Goal: Find specific page/section: Find specific page/section

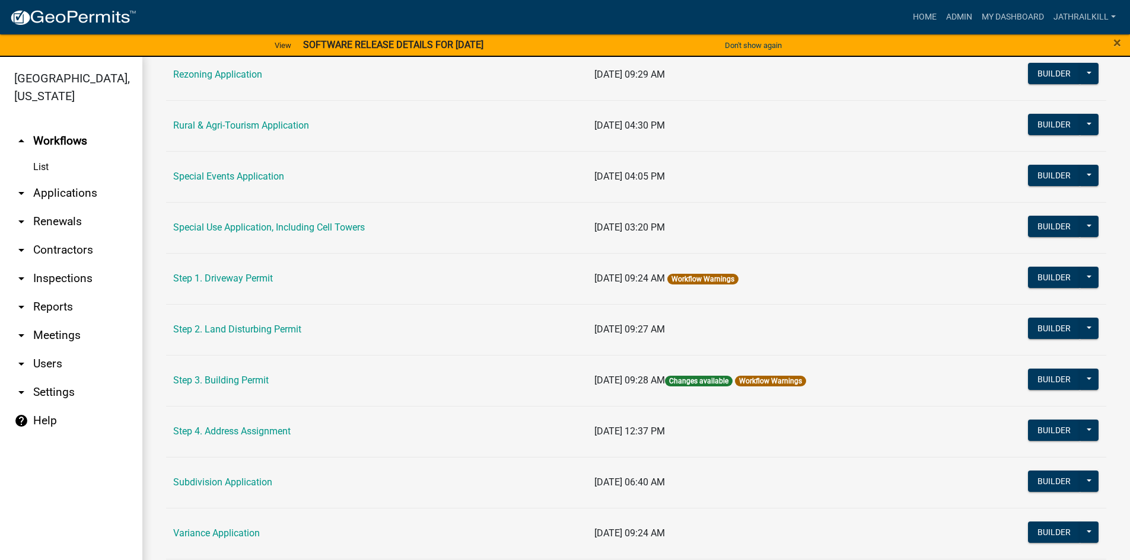
scroll to position [553, 0]
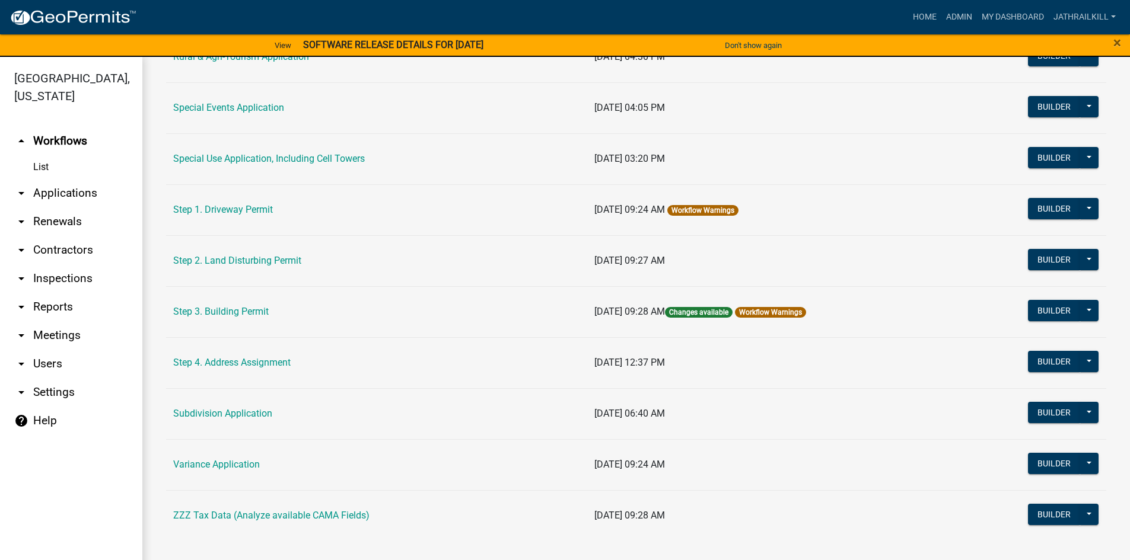
click at [256, 314] on link "Step 3. Building Permit" at bounding box center [220, 311] width 95 height 11
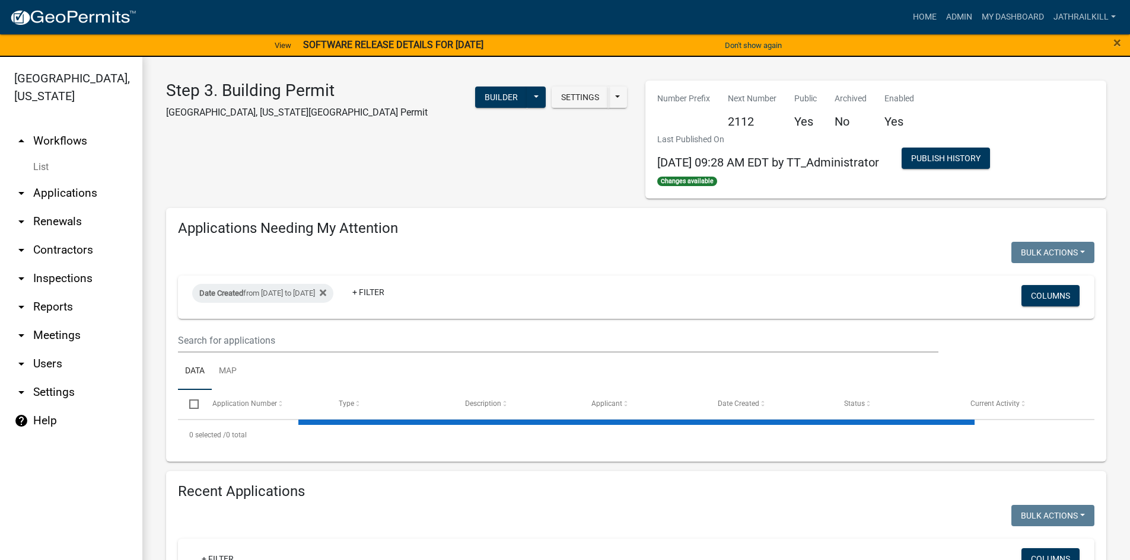
select select "2: 50"
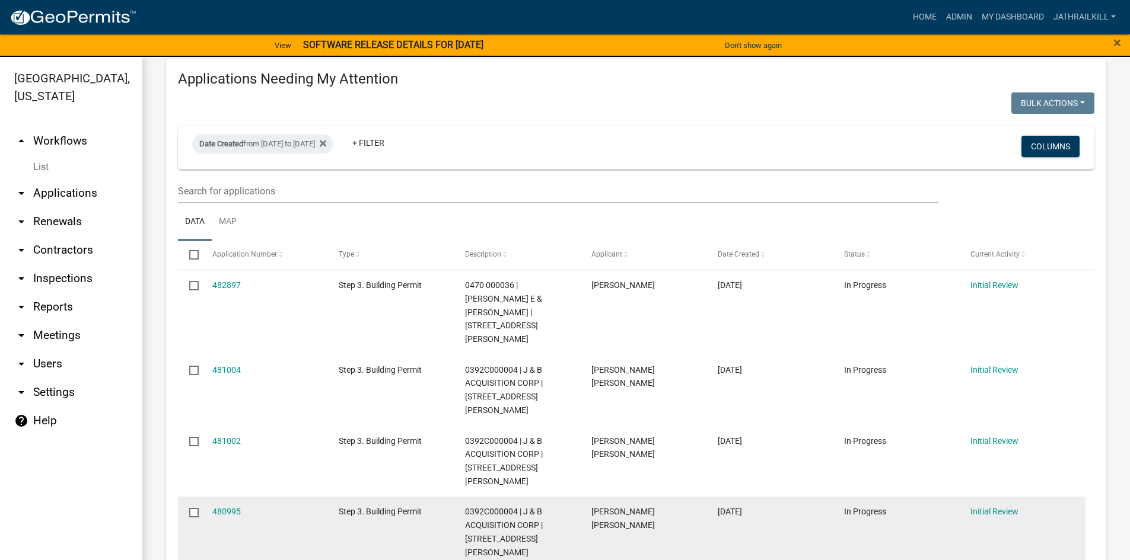
scroll to position [119, 0]
